Goal: Complete application form

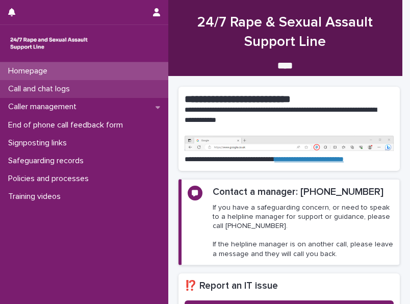
click at [115, 86] on div "Call and chat logs" at bounding box center [84, 89] width 168 height 18
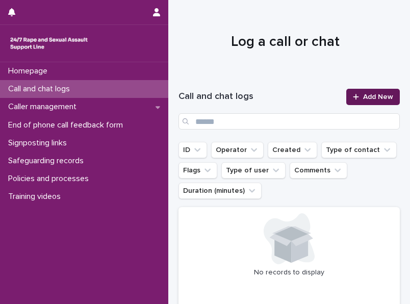
click at [363, 99] on span "Add New" at bounding box center [378, 96] width 30 height 7
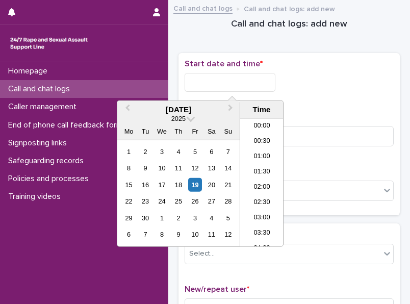
click at [246, 84] on input "text" at bounding box center [230, 82] width 91 height 19
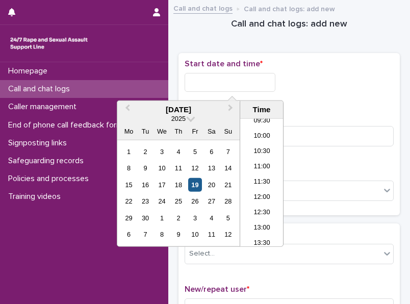
click at [199, 184] on div "19" at bounding box center [195, 185] width 14 height 14
click at [242, 82] on input "**********" at bounding box center [230, 82] width 91 height 19
type input "**********"
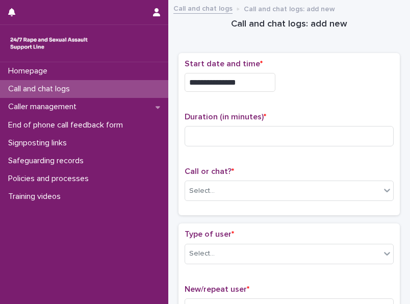
click at [313, 102] on div "**********" at bounding box center [289, 134] width 209 height 151
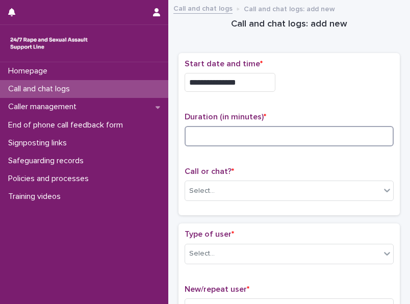
click at [225, 131] on input at bounding box center [289, 136] width 209 height 20
type input "*"
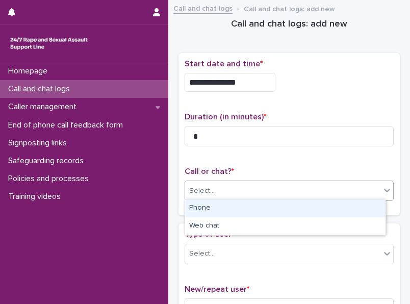
click at [382, 192] on icon at bounding box center [387, 190] width 10 height 10
click at [321, 210] on div "Phone" at bounding box center [285, 209] width 201 height 18
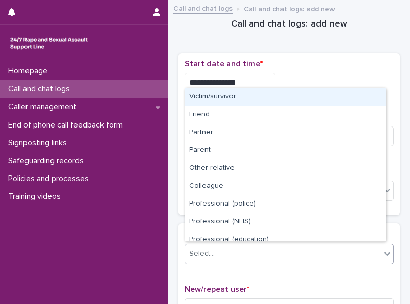
click at [384, 252] on icon at bounding box center [387, 254] width 6 height 4
click at [313, 103] on div "Victim/survivor" at bounding box center [285, 97] width 201 height 18
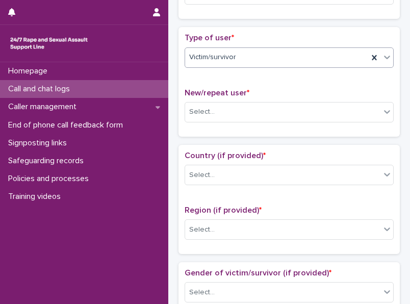
scroll to position [198, 0]
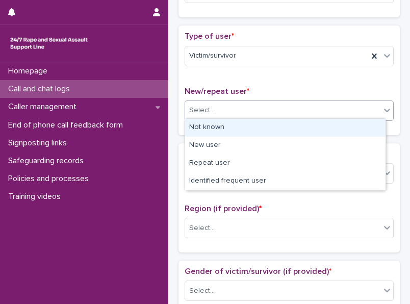
click at [382, 110] on icon at bounding box center [387, 110] width 10 height 10
click at [296, 126] on div "Not known" at bounding box center [285, 128] width 201 height 18
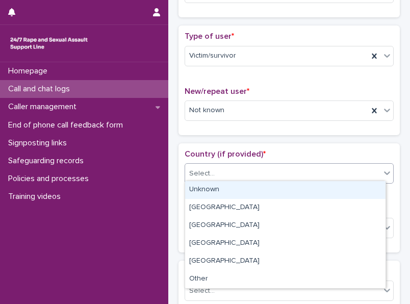
click at [382, 168] on icon at bounding box center [387, 173] width 10 height 10
click at [339, 188] on div "Unknown" at bounding box center [285, 190] width 201 height 18
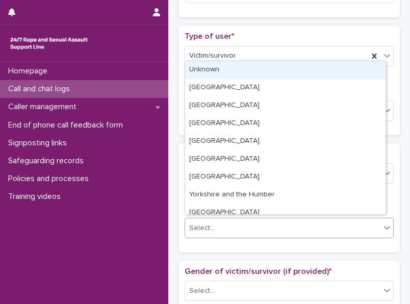
click at [382, 227] on icon at bounding box center [387, 228] width 10 height 10
click at [315, 74] on div "Unknown" at bounding box center [285, 70] width 201 height 18
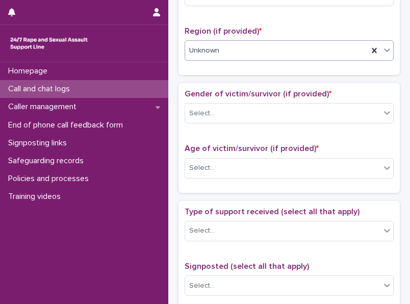
scroll to position [377, 0]
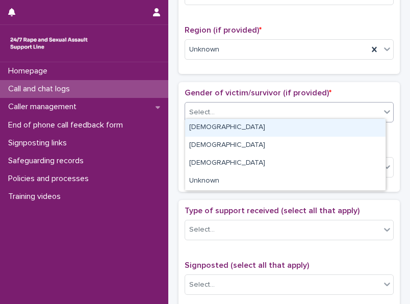
click at [382, 110] on icon at bounding box center [387, 112] width 10 height 10
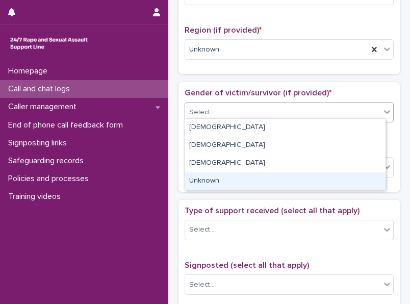
click at [380, 184] on div "Unknown" at bounding box center [285, 182] width 201 height 18
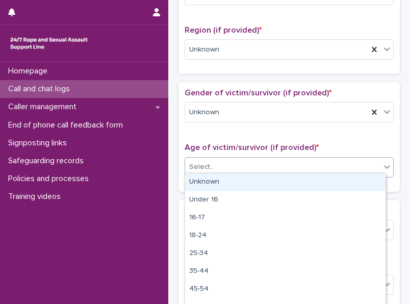
click at [382, 165] on icon at bounding box center [387, 167] width 10 height 10
click at [345, 182] on div "Unknown" at bounding box center [285, 183] width 201 height 18
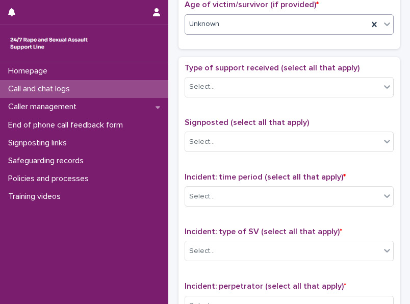
scroll to position [522, 0]
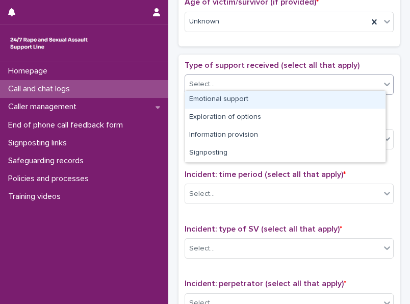
click at [382, 81] on icon at bounding box center [387, 84] width 10 height 10
click at [322, 98] on div "Emotional support" at bounding box center [285, 100] width 201 height 18
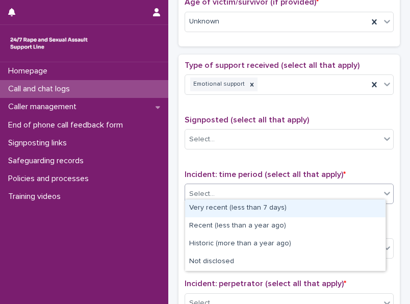
click at [382, 188] on icon at bounding box center [387, 193] width 10 height 10
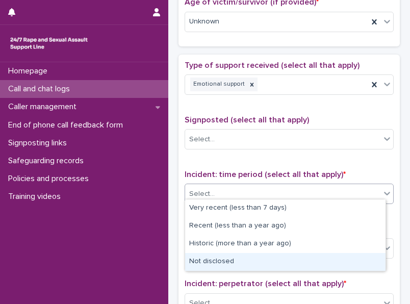
click at [377, 264] on div "Not disclosed" at bounding box center [285, 262] width 201 height 18
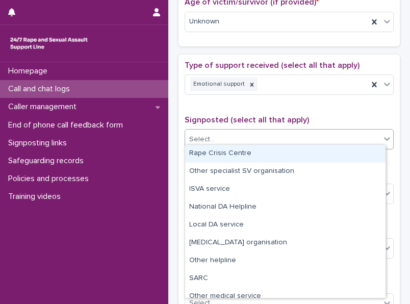
click at [383, 134] on icon at bounding box center [387, 139] width 10 height 10
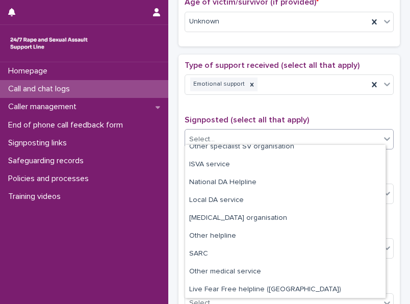
scroll to position [0, 0]
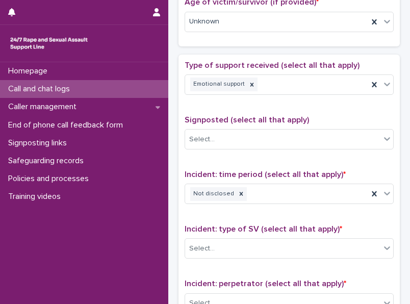
click at [399, 165] on div "**********" at bounding box center [289, 26] width 242 height 1085
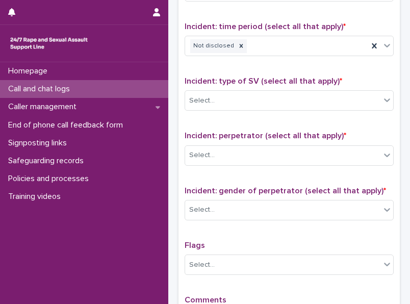
scroll to position [687, 0]
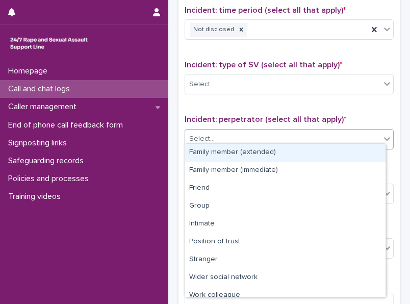
click at [381, 139] on div at bounding box center [387, 139] width 12 height 18
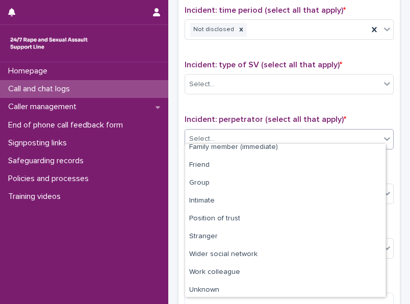
scroll to position [43, 0]
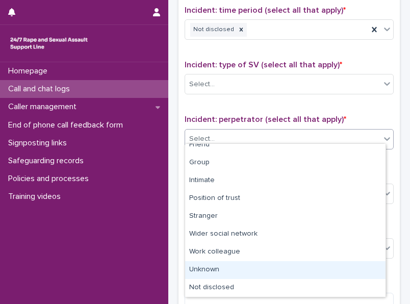
click at [310, 271] on div "Unknown" at bounding box center [285, 270] width 201 height 18
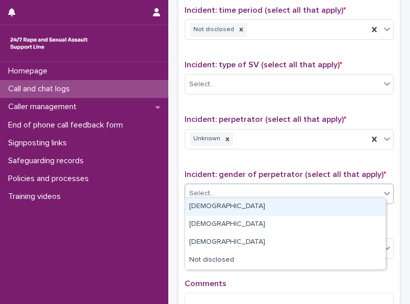
click at [382, 188] on icon at bounding box center [387, 193] width 10 height 10
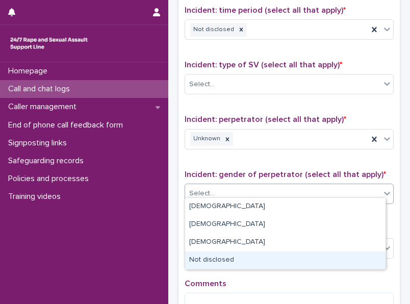
click at [370, 261] on div "Not disclosed" at bounding box center [285, 261] width 201 height 18
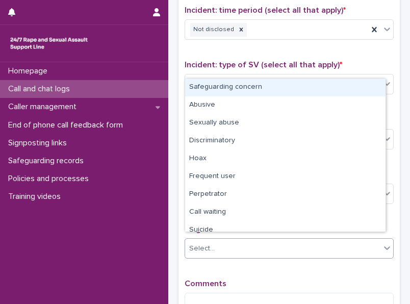
click at [382, 243] on icon at bounding box center [387, 248] width 10 height 10
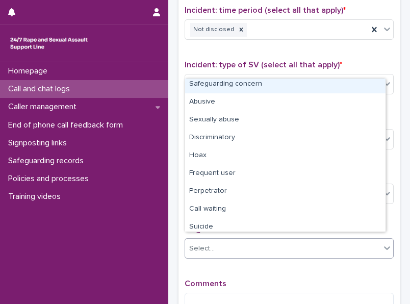
scroll to position [0, 0]
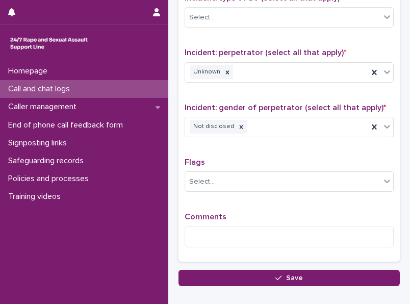
scroll to position [754, 0]
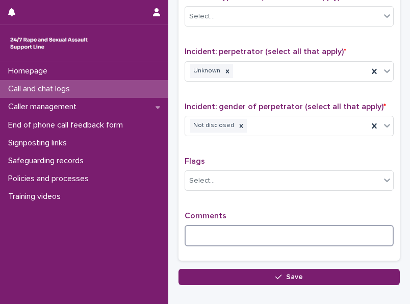
click at [230, 232] on textarea at bounding box center [289, 235] width 209 height 21
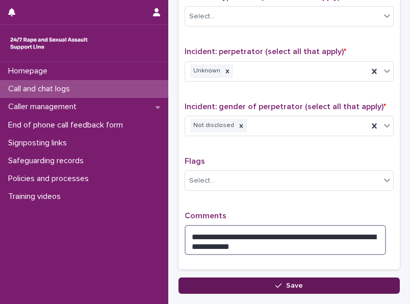
type textarea "**********"
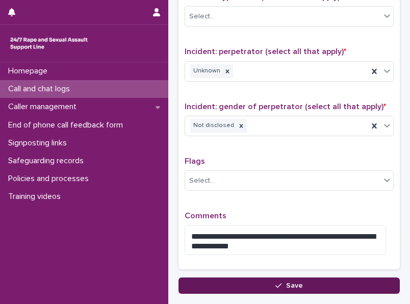
click at [260, 282] on button "Save" at bounding box center [290, 286] width 222 height 16
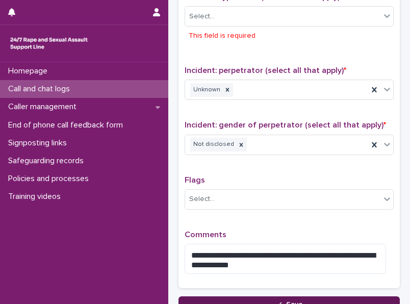
scroll to position [742, 0]
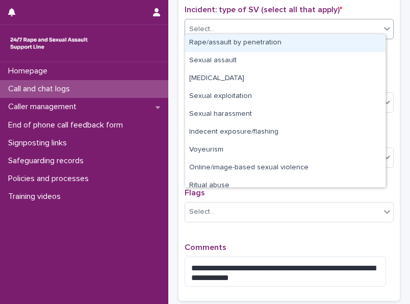
click at [382, 24] on icon at bounding box center [387, 28] width 10 height 10
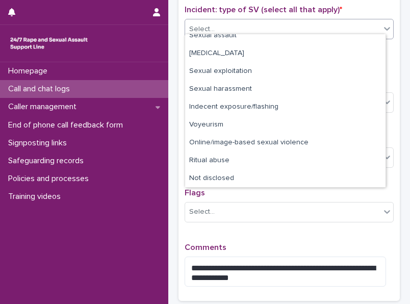
scroll to position [26, 0]
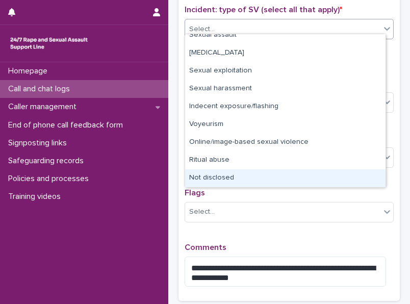
click at [356, 179] on div "Not disclosed" at bounding box center [285, 178] width 201 height 18
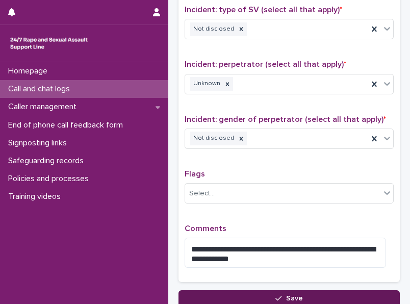
click at [314, 290] on button "Save" at bounding box center [290, 298] width 222 height 16
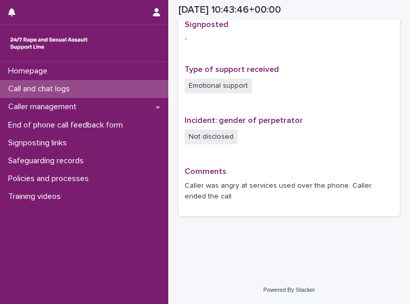
scroll to position [655, 0]
